Goal: Obtain resource: Obtain resource

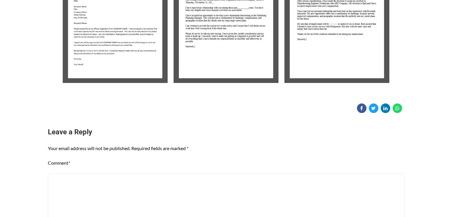
scroll to position [166, 0]
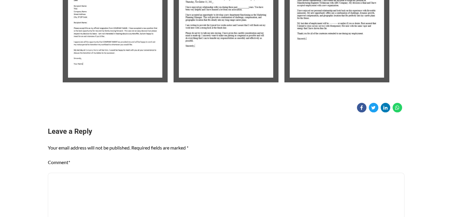
drag, startPoint x: 0, startPoint y: 0, endPoint x: 361, endPoint y: 130, distance: 384.0
click at [361, 130] on h3 "Leave a Reply Cancel Reply" at bounding box center [226, 132] width 357 height 10
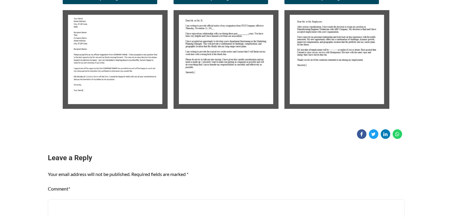
scroll to position [131, 0]
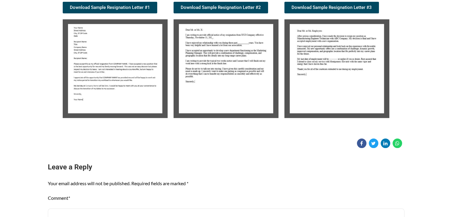
click at [361, 130] on div "Candidate Tools Sample Resignation Letter 0 Spread the love The HGI team recomm…" at bounding box center [226, 27] width 357 height 241
click at [134, 80] on img at bounding box center [115, 68] width 105 height 99
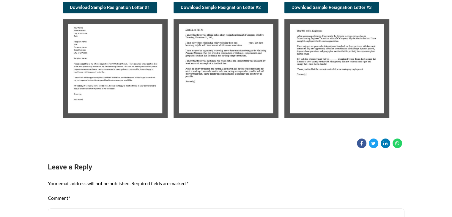
click at [134, 80] on img at bounding box center [115, 68] width 105 height 99
click at [214, 64] on img at bounding box center [226, 68] width 105 height 99
